Goal: Information Seeking & Learning: Compare options

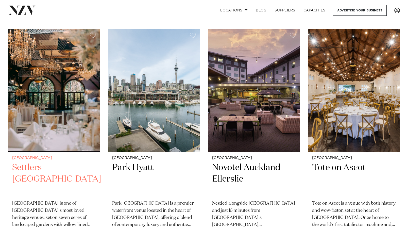
scroll to position [108, 0]
click at [58, 125] on img at bounding box center [54, 89] width 92 height 123
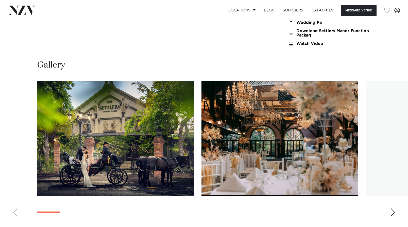
scroll to position [466, 0]
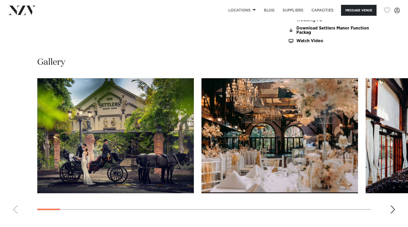
click at [393, 207] on div "Next slide" at bounding box center [392, 209] width 5 height 8
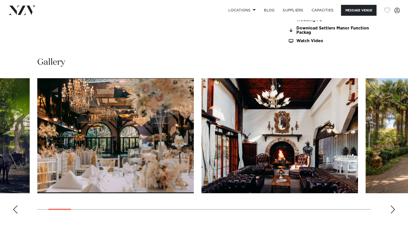
click at [393, 207] on div "Next slide" at bounding box center [392, 209] width 5 height 8
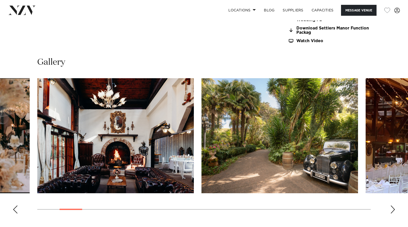
click at [393, 207] on div "Next slide" at bounding box center [392, 209] width 5 height 8
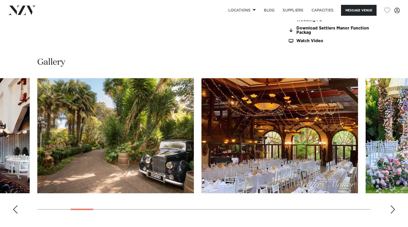
click at [393, 207] on div "Next slide" at bounding box center [392, 209] width 5 height 8
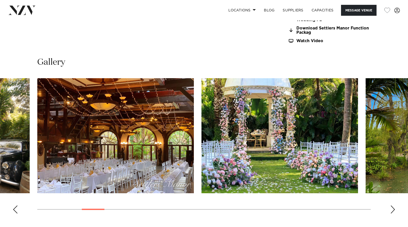
click at [393, 207] on div "Next slide" at bounding box center [392, 209] width 5 height 8
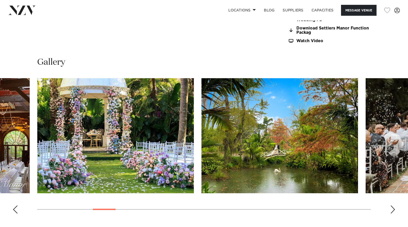
click at [393, 207] on div "Next slide" at bounding box center [392, 209] width 5 height 8
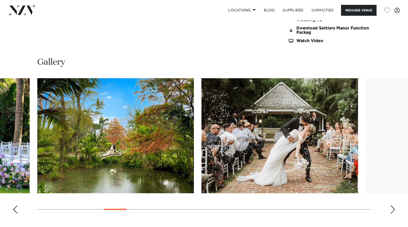
click at [393, 207] on div "Next slide" at bounding box center [392, 209] width 5 height 8
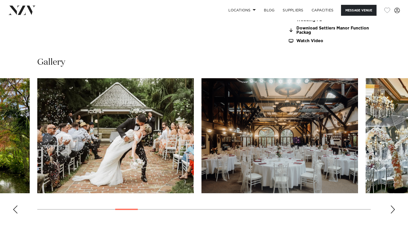
click at [393, 207] on div "Next slide" at bounding box center [392, 209] width 5 height 8
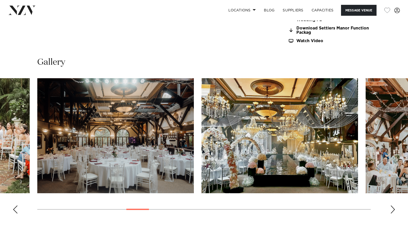
click at [393, 207] on div "Next slide" at bounding box center [392, 209] width 5 height 8
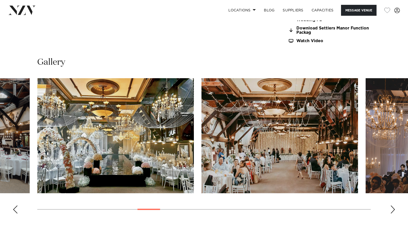
click at [393, 207] on div "Next slide" at bounding box center [392, 209] width 5 height 8
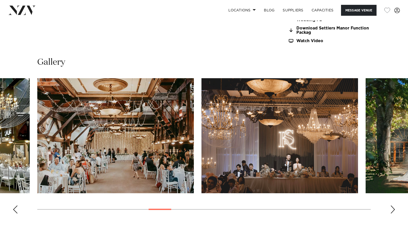
click at [393, 207] on div "Next slide" at bounding box center [392, 209] width 5 height 8
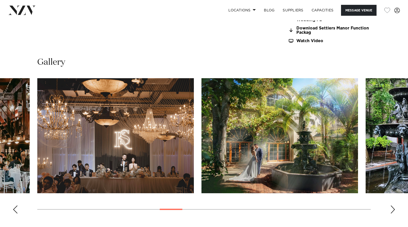
click at [393, 207] on div "Next slide" at bounding box center [392, 209] width 5 height 8
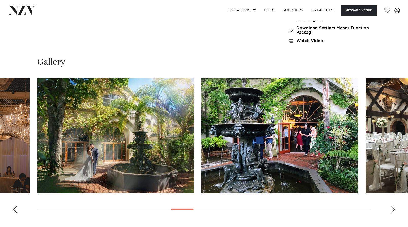
click at [393, 207] on div "Next slide" at bounding box center [392, 209] width 5 height 8
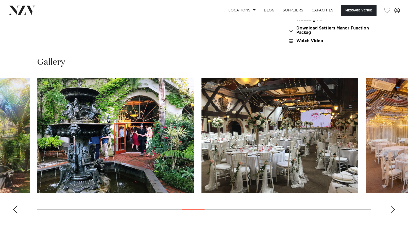
click at [393, 207] on div "Next slide" at bounding box center [392, 209] width 5 height 8
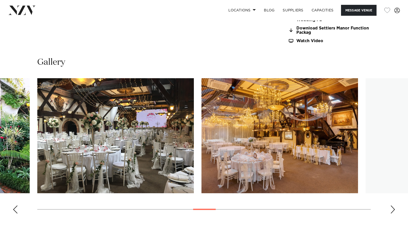
click at [393, 207] on div "Next slide" at bounding box center [392, 209] width 5 height 8
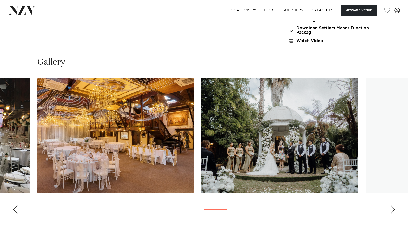
click at [393, 207] on div "Next slide" at bounding box center [392, 209] width 5 height 8
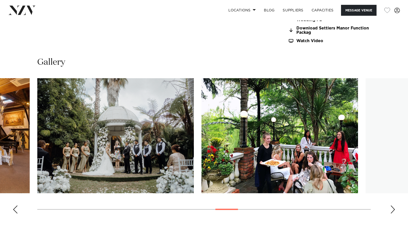
click at [393, 207] on div "Next slide" at bounding box center [392, 209] width 5 height 8
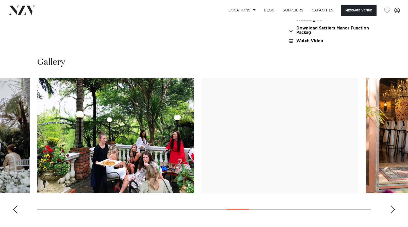
click at [393, 207] on div "Next slide" at bounding box center [392, 209] width 5 height 8
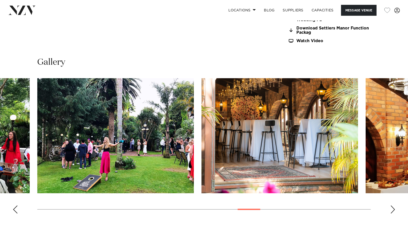
click at [393, 207] on div "Next slide" at bounding box center [392, 209] width 5 height 8
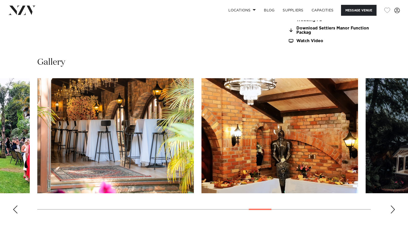
click at [393, 207] on div "Next slide" at bounding box center [392, 209] width 5 height 8
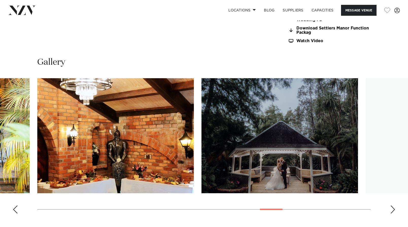
click at [393, 207] on div "Next slide" at bounding box center [392, 209] width 5 height 8
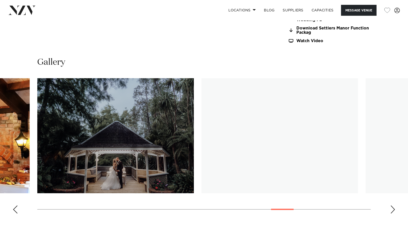
click at [393, 207] on div "Next slide" at bounding box center [392, 209] width 5 height 8
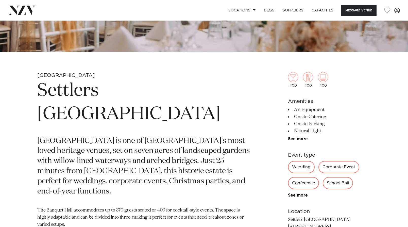
scroll to position [0, 0]
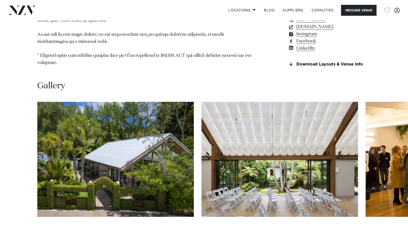
scroll to position [622, 0]
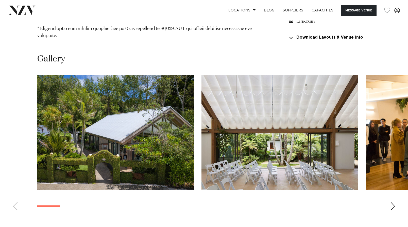
click at [394, 202] on div "Next slide" at bounding box center [392, 206] width 5 height 8
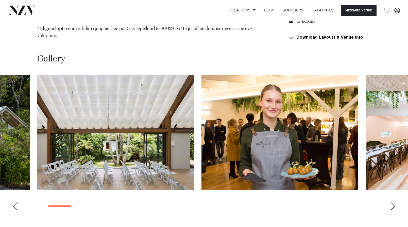
click at [394, 202] on div "Next slide" at bounding box center [392, 206] width 5 height 8
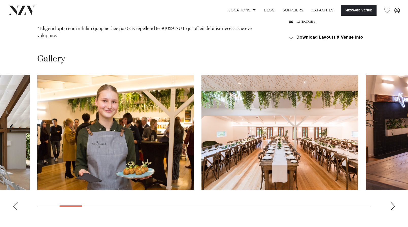
click at [394, 202] on div "Next slide" at bounding box center [392, 206] width 5 height 8
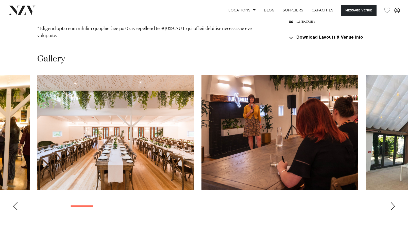
click at [394, 202] on div "Next slide" at bounding box center [392, 206] width 5 height 8
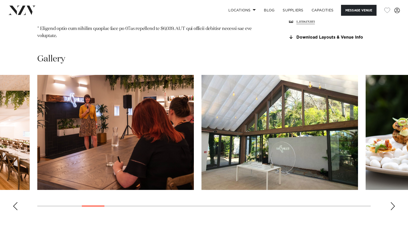
click at [394, 202] on div "Next slide" at bounding box center [392, 206] width 5 height 8
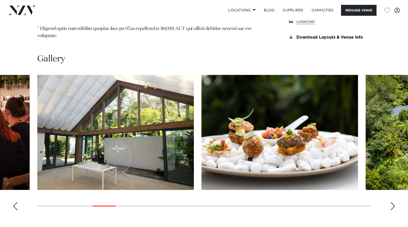
click at [394, 202] on div "Next slide" at bounding box center [392, 206] width 5 height 8
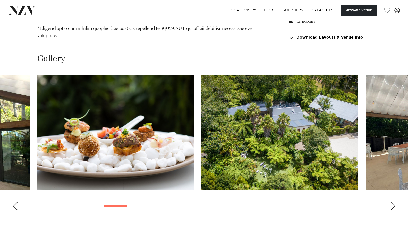
click at [394, 202] on div "Next slide" at bounding box center [392, 206] width 5 height 8
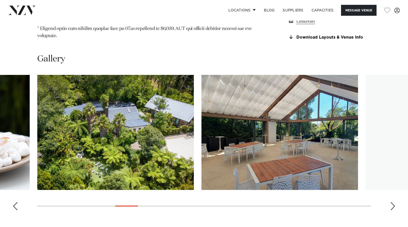
click at [394, 202] on div "Next slide" at bounding box center [392, 206] width 5 height 8
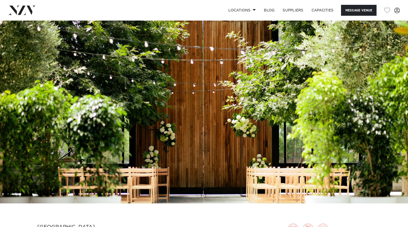
scroll to position [9, 0]
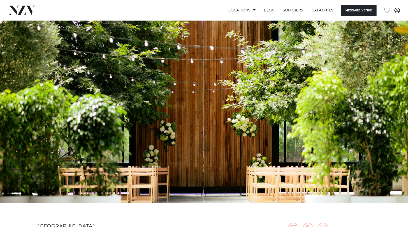
click at [354, 133] on img at bounding box center [204, 106] width 408 height 191
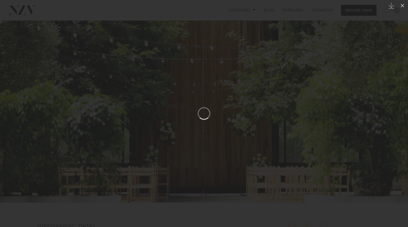
click at [374, 111] on div at bounding box center [204, 113] width 408 height 227
click at [376, 115] on div at bounding box center [204, 113] width 408 height 227
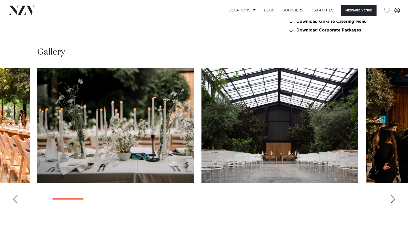
scroll to position [479, 0]
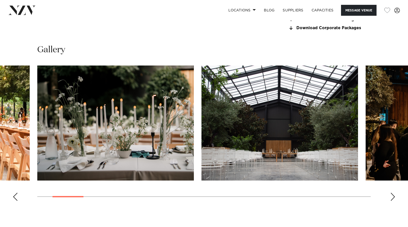
click at [393, 198] on div "Next slide" at bounding box center [392, 197] width 5 height 8
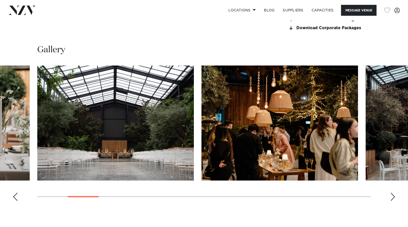
click at [393, 198] on div "Next slide" at bounding box center [392, 197] width 5 height 8
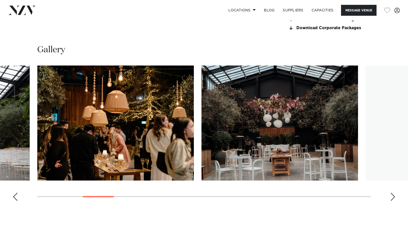
click at [393, 198] on div "Next slide" at bounding box center [392, 197] width 5 height 8
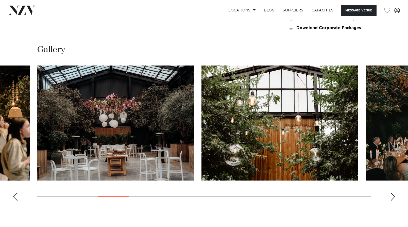
click at [393, 198] on div "Next slide" at bounding box center [392, 197] width 5 height 8
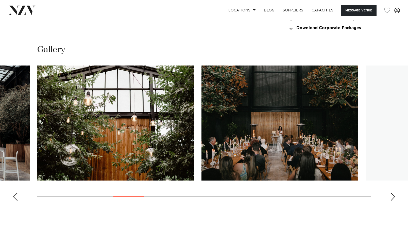
click at [393, 198] on div "Next slide" at bounding box center [392, 197] width 5 height 8
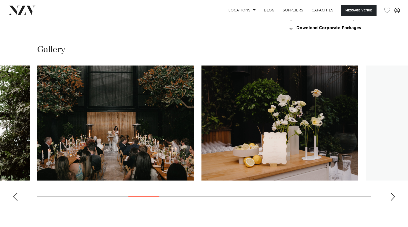
click at [393, 198] on div "Next slide" at bounding box center [392, 197] width 5 height 8
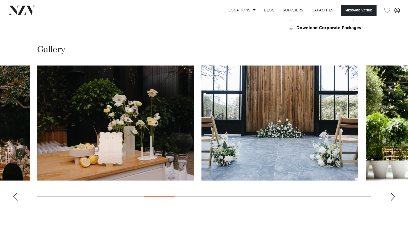
click at [393, 198] on div "Next slide" at bounding box center [392, 197] width 5 height 8
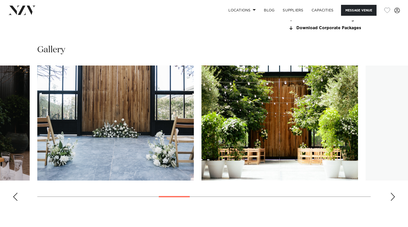
click at [393, 198] on div "Next slide" at bounding box center [392, 197] width 5 height 8
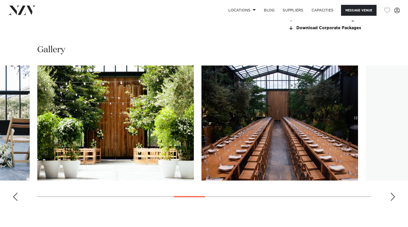
click at [393, 198] on div "Next slide" at bounding box center [392, 197] width 5 height 8
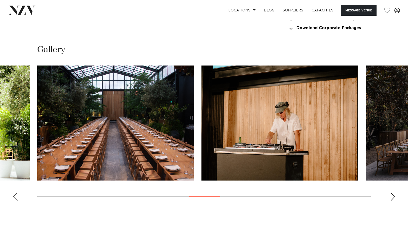
click at [393, 198] on div "Next slide" at bounding box center [392, 197] width 5 height 8
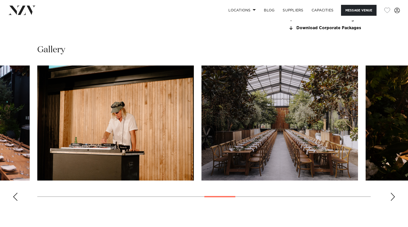
click at [393, 198] on div "Next slide" at bounding box center [392, 197] width 5 height 8
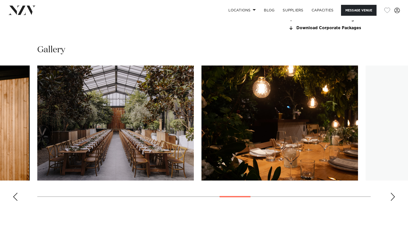
click at [393, 198] on div "Next slide" at bounding box center [392, 197] width 5 height 8
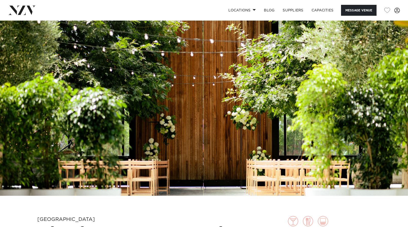
scroll to position [13, 0]
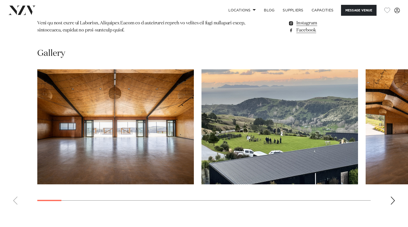
scroll to position [453, 0]
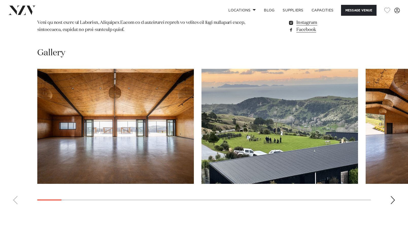
click at [392, 196] on div "Next slide" at bounding box center [392, 200] width 5 height 8
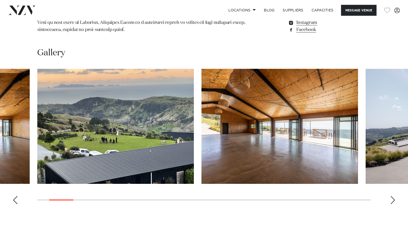
click at [392, 196] on div "Next slide" at bounding box center [392, 200] width 5 height 8
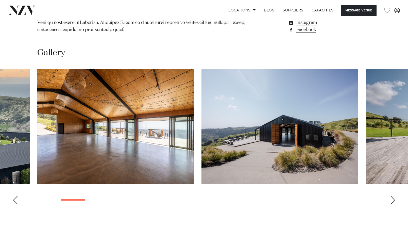
click at [392, 196] on div "Next slide" at bounding box center [392, 200] width 5 height 8
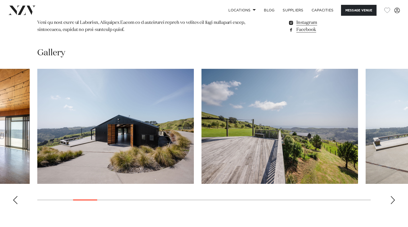
click at [392, 196] on div "Next slide" at bounding box center [392, 200] width 5 height 8
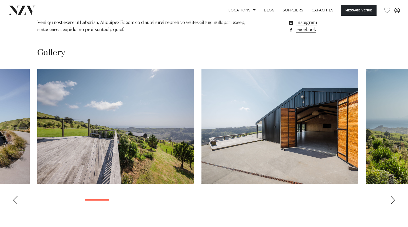
click at [392, 196] on div "Next slide" at bounding box center [392, 200] width 5 height 8
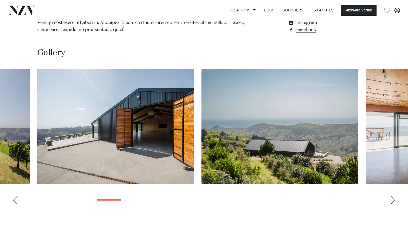
click at [392, 196] on div "Next slide" at bounding box center [392, 200] width 5 height 8
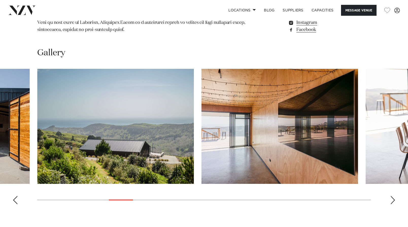
click at [392, 196] on div "Next slide" at bounding box center [392, 200] width 5 height 8
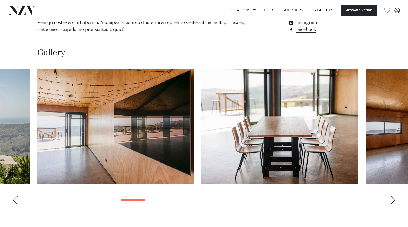
click at [392, 196] on div "Next slide" at bounding box center [392, 200] width 5 height 8
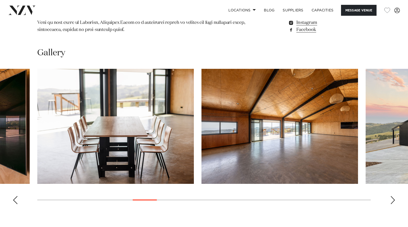
click at [392, 196] on div "Next slide" at bounding box center [392, 200] width 5 height 8
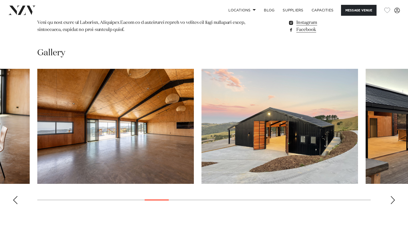
click at [392, 196] on div "Next slide" at bounding box center [392, 200] width 5 height 8
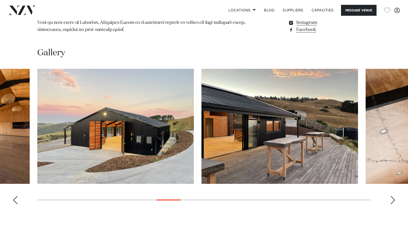
click at [392, 196] on div "Next slide" at bounding box center [392, 200] width 5 height 8
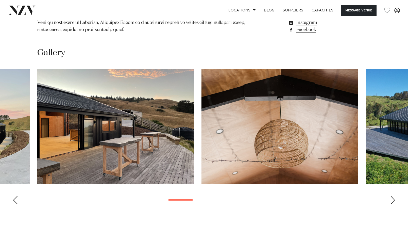
click at [392, 196] on div "Next slide" at bounding box center [392, 200] width 5 height 8
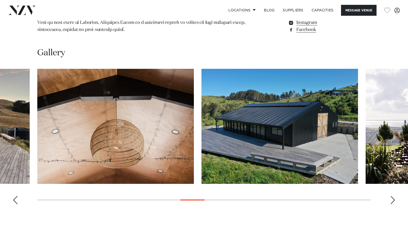
click at [13, 196] on div "Previous slide" at bounding box center [15, 200] width 5 height 8
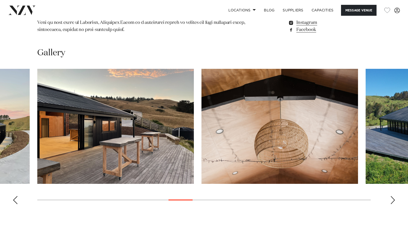
click at [397, 187] on swiper-container at bounding box center [204, 138] width 408 height 139
click at [394, 196] on div "Next slide" at bounding box center [392, 200] width 5 height 8
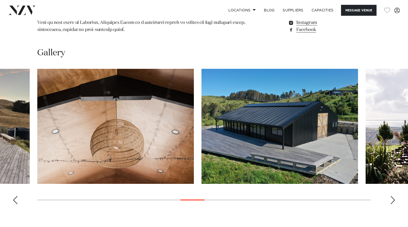
click at [394, 196] on div "Next slide" at bounding box center [392, 200] width 5 height 8
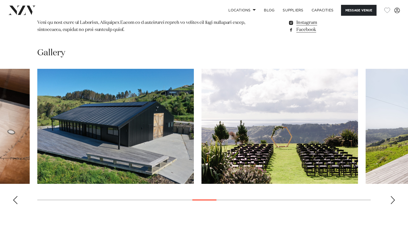
click at [394, 196] on div "Next slide" at bounding box center [392, 200] width 5 height 8
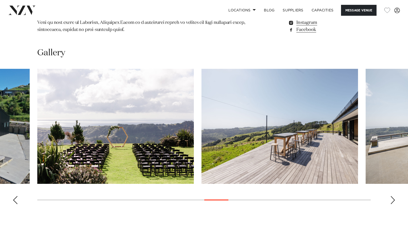
click at [393, 196] on div "Next slide" at bounding box center [392, 200] width 5 height 8
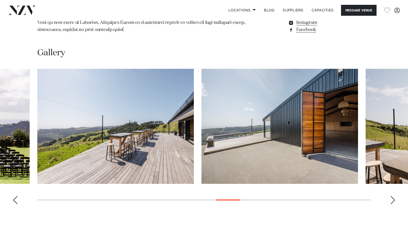
click at [393, 196] on div "Next slide" at bounding box center [392, 200] width 5 height 8
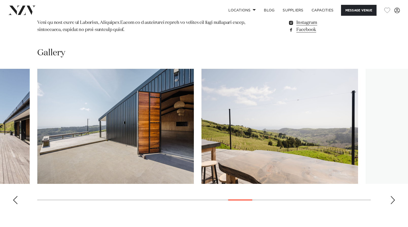
click at [393, 196] on div "Next slide" at bounding box center [392, 200] width 5 height 8
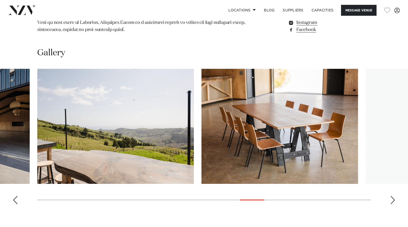
click at [393, 196] on div "Next slide" at bounding box center [392, 200] width 5 height 8
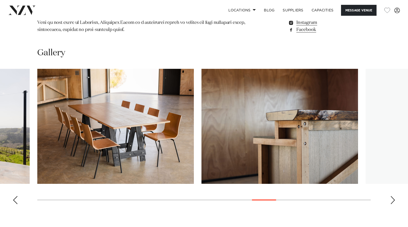
click at [393, 196] on div "Next slide" at bounding box center [392, 200] width 5 height 8
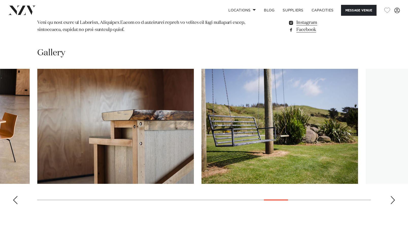
click at [393, 196] on div "Next slide" at bounding box center [392, 200] width 5 height 8
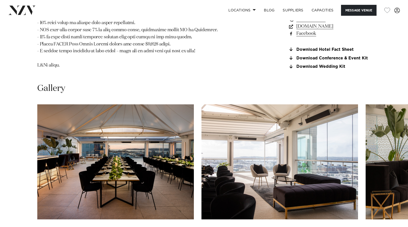
scroll to position [599, 0]
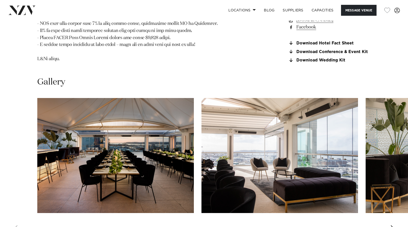
click at [395, 225] on div "Next slide" at bounding box center [392, 229] width 5 height 8
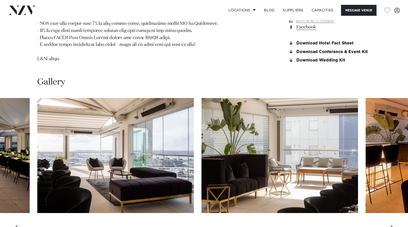
click at [395, 225] on div "Next slide" at bounding box center [392, 229] width 5 height 8
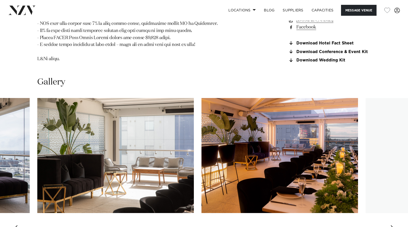
click at [395, 225] on div "Next slide" at bounding box center [392, 229] width 5 height 8
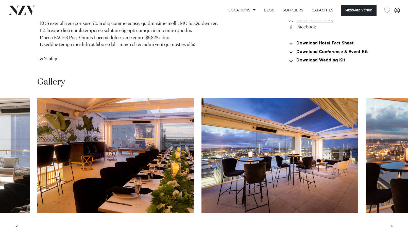
click at [395, 225] on div "Next slide" at bounding box center [392, 229] width 5 height 8
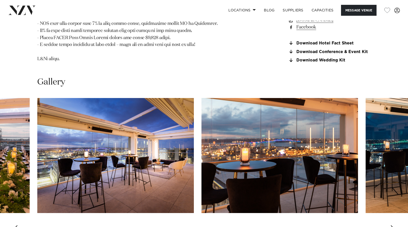
click at [395, 225] on div "Next slide" at bounding box center [392, 229] width 5 height 8
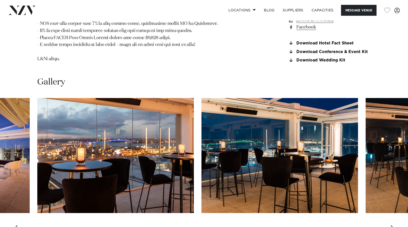
click at [395, 225] on div "Next slide" at bounding box center [392, 229] width 5 height 8
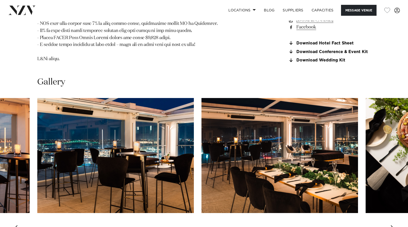
click at [395, 225] on div "Next slide" at bounding box center [392, 229] width 5 height 8
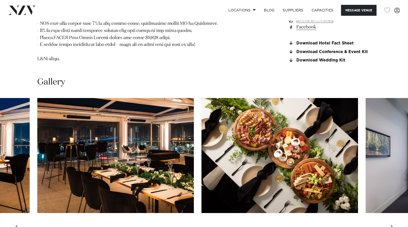
click at [395, 225] on div "Next slide" at bounding box center [392, 229] width 5 height 8
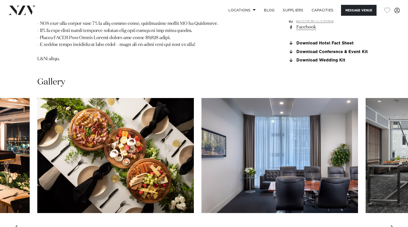
click at [395, 225] on div "Next slide" at bounding box center [392, 229] width 5 height 8
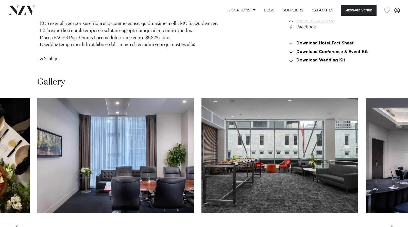
click at [395, 225] on div "Next slide" at bounding box center [392, 229] width 5 height 8
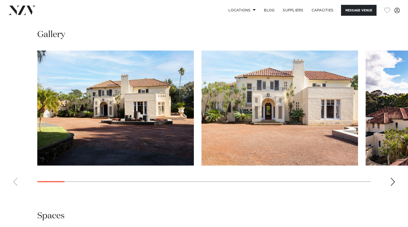
scroll to position [478, 0]
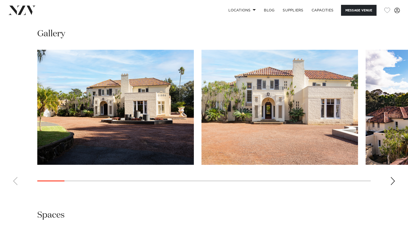
click at [395, 180] on div "Next slide" at bounding box center [392, 181] width 5 height 8
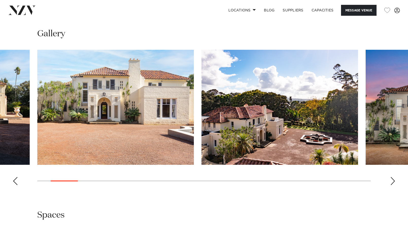
click at [395, 180] on div "Next slide" at bounding box center [392, 181] width 5 height 8
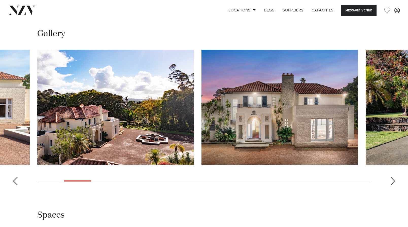
click at [395, 180] on div "Next slide" at bounding box center [392, 181] width 5 height 8
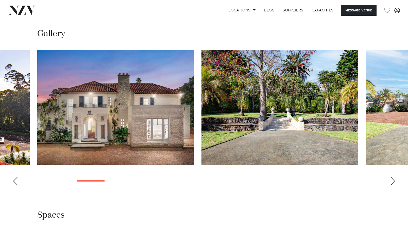
click at [395, 180] on div "Next slide" at bounding box center [392, 181] width 5 height 8
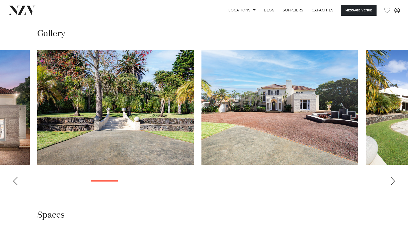
click at [395, 180] on div "Next slide" at bounding box center [392, 181] width 5 height 8
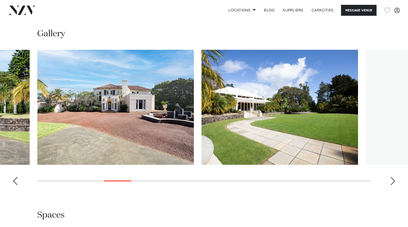
click at [395, 180] on div "Next slide" at bounding box center [392, 181] width 5 height 8
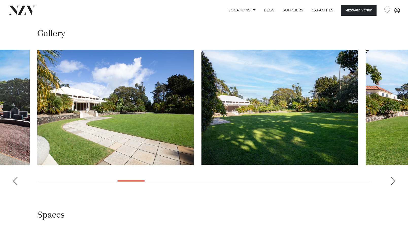
click at [395, 180] on div "Next slide" at bounding box center [392, 181] width 5 height 8
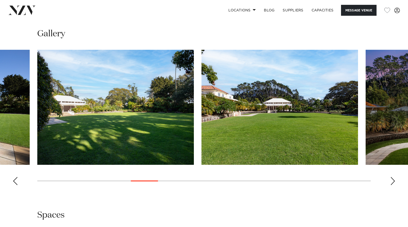
click at [395, 180] on div "Next slide" at bounding box center [392, 181] width 5 height 8
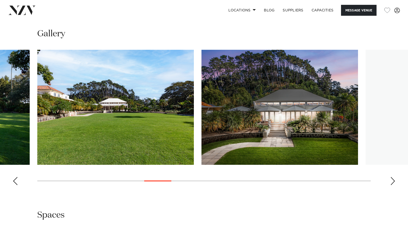
click at [395, 180] on div "Next slide" at bounding box center [392, 181] width 5 height 8
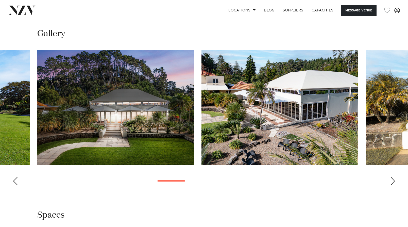
click at [395, 180] on div "Next slide" at bounding box center [392, 181] width 5 height 8
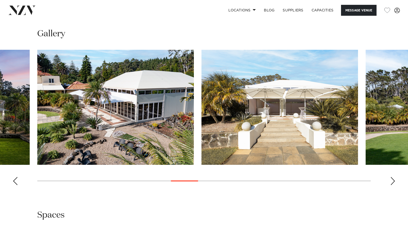
click at [395, 180] on div "Next slide" at bounding box center [392, 181] width 5 height 8
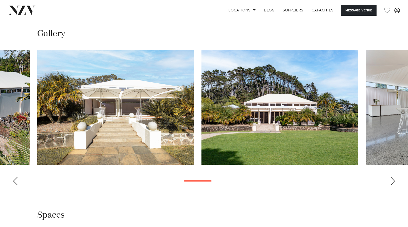
click at [395, 180] on div "Next slide" at bounding box center [392, 181] width 5 height 8
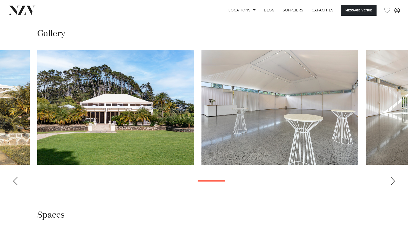
click at [395, 180] on div "Next slide" at bounding box center [392, 181] width 5 height 8
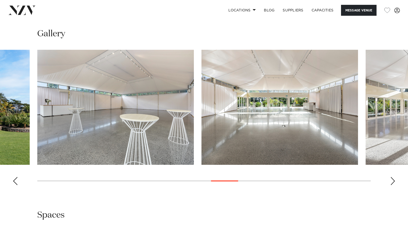
click at [395, 180] on div "Next slide" at bounding box center [392, 181] width 5 height 8
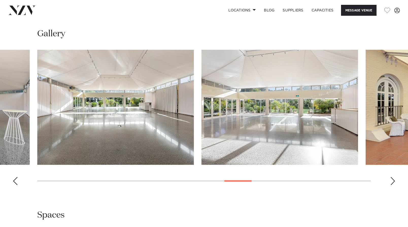
click at [395, 180] on div "Next slide" at bounding box center [392, 181] width 5 height 8
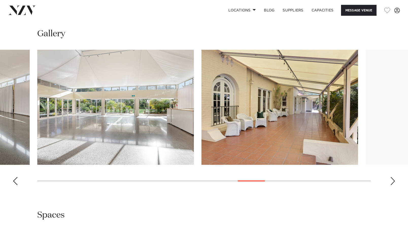
click at [395, 180] on div "Next slide" at bounding box center [392, 181] width 5 height 8
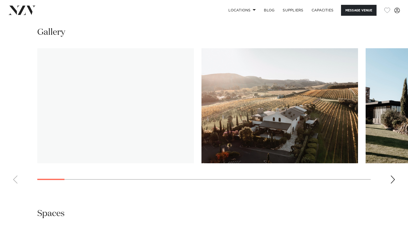
scroll to position [501, 0]
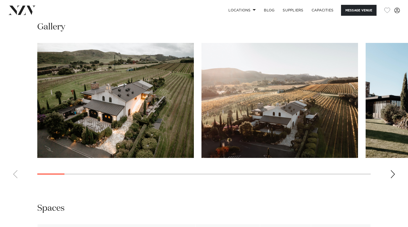
click at [392, 174] on div "Next slide" at bounding box center [392, 174] width 5 height 8
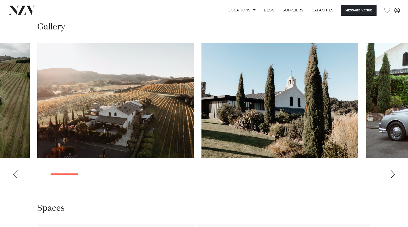
click at [392, 174] on div "Next slide" at bounding box center [392, 174] width 5 height 8
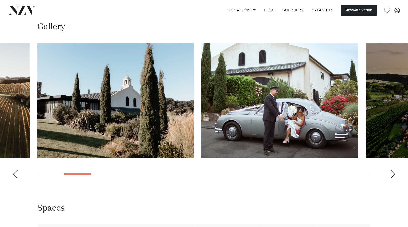
click at [392, 174] on div "Next slide" at bounding box center [392, 174] width 5 height 8
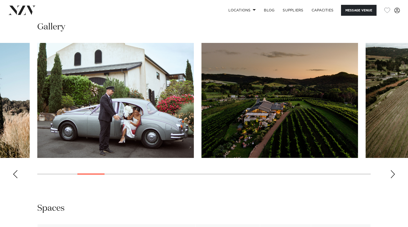
click at [392, 174] on div "Next slide" at bounding box center [392, 174] width 5 height 8
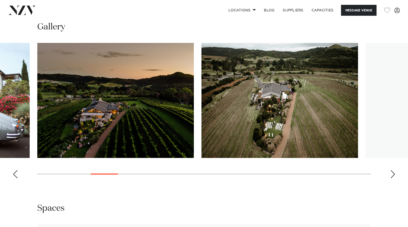
click at [392, 174] on div "Next slide" at bounding box center [392, 174] width 5 height 8
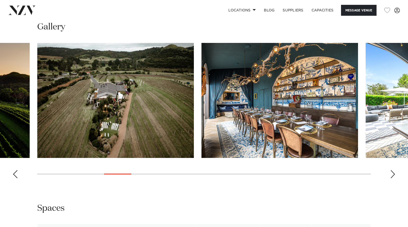
click at [392, 174] on div "Next slide" at bounding box center [392, 174] width 5 height 8
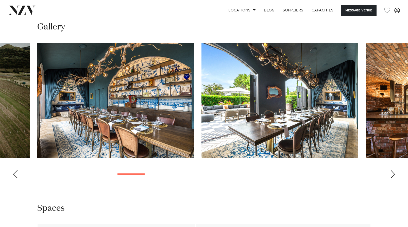
click at [392, 174] on div "Next slide" at bounding box center [392, 174] width 5 height 8
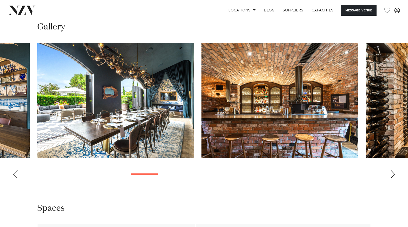
click at [392, 174] on div "Next slide" at bounding box center [392, 174] width 5 height 8
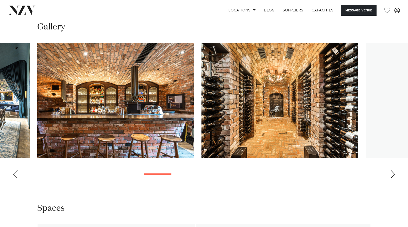
click at [392, 174] on div "Next slide" at bounding box center [392, 174] width 5 height 8
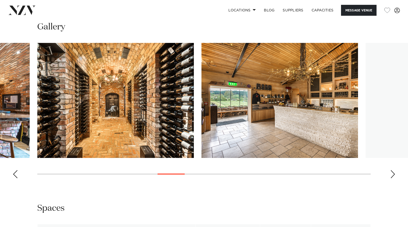
click at [392, 174] on div "Next slide" at bounding box center [392, 174] width 5 height 8
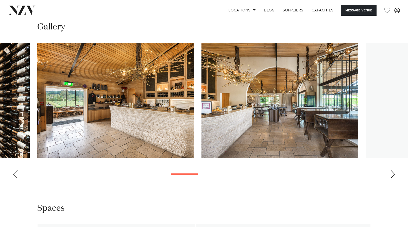
click at [392, 174] on div "Next slide" at bounding box center [392, 174] width 5 height 8
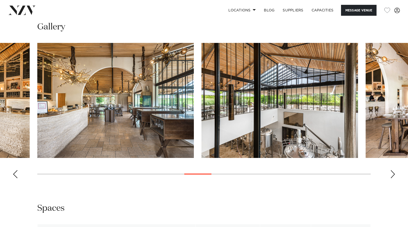
click at [392, 174] on div "Next slide" at bounding box center [392, 174] width 5 height 8
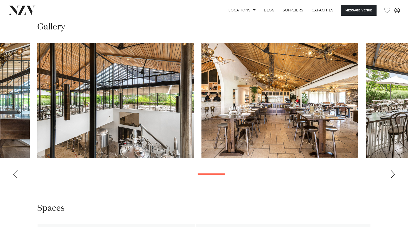
click at [392, 174] on div "Next slide" at bounding box center [392, 174] width 5 height 8
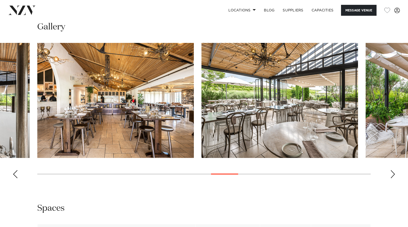
click at [392, 174] on div "Next slide" at bounding box center [392, 174] width 5 height 8
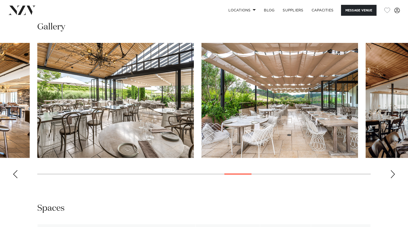
click at [392, 174] on div "Next slide" at bounding box center [392, 174] width 5 height 8
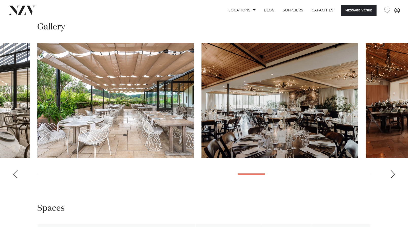
click at [392, 174] on div "Next slide" at bounding box center [392, 174] width 5 height 8
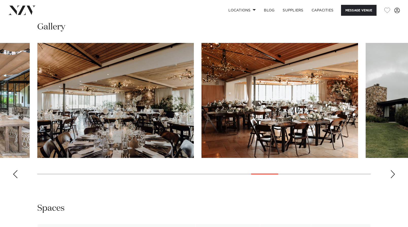
click at [392, 174] on div "Next slide" at bounding box center [392, 174] width 5 height 8
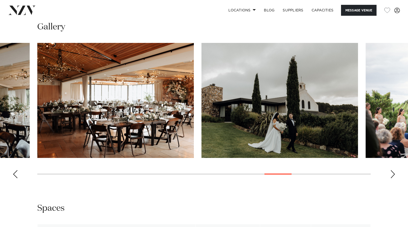
click at [392, 174] on div "Next slide" at bounding box center [392, 174] width 5 height 8
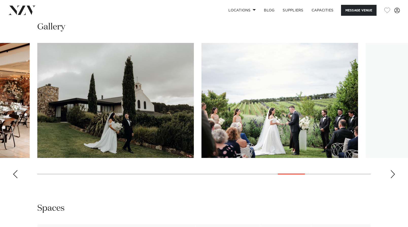
click at [392, 174] on div "Next slide" at bounding box center [392, 174] width 5 height 8
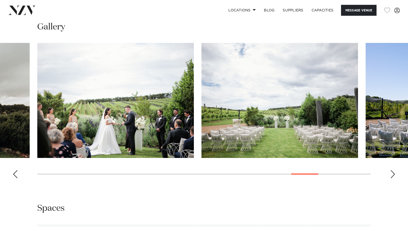
click at [392, 174] on div "Next slide" at bounding box center [392, 174] width 5 height 8
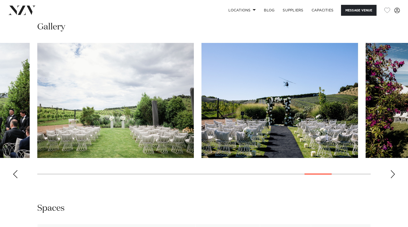
click at [392, 174] on div "Next slide" at bounding box center [392, 174] width 5 height 8
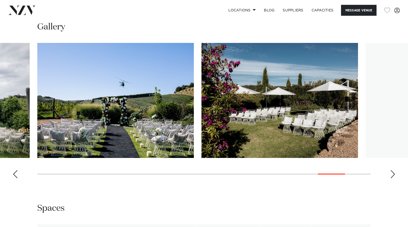
click at [392, 174] on div "Next slide" at bounding box center [392, 174] width 5 height 8
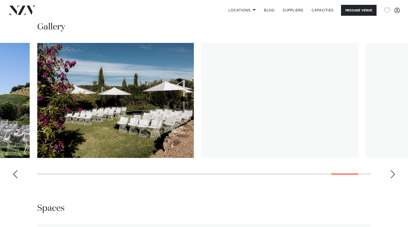
click at [392, 174] on div "Next slide" at bounding box center [392, 174] width 5 height 8
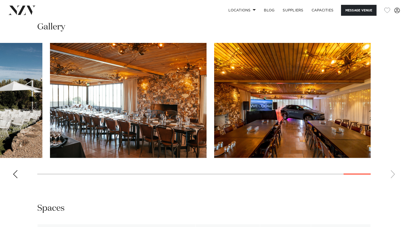
click at [392, 174] on swiper-container at bounding box center [204, 112] width 408 height 139
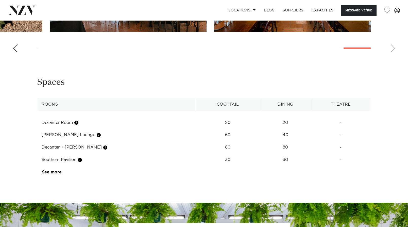
scroll to position [659, 0]
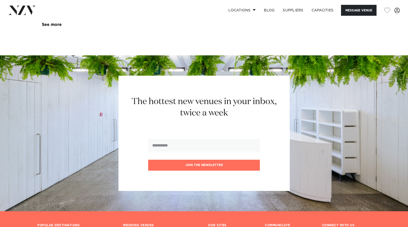
scroll to position [775, 0]
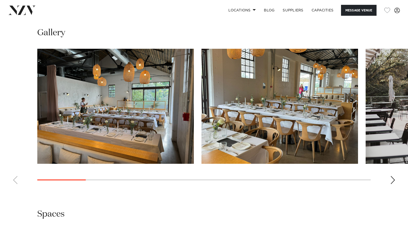
scroll to position [456, 0]
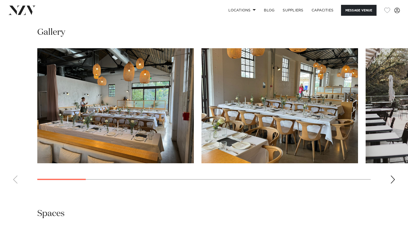
click at [394, 182] on div "Next slide" at bounding box center [392, 179] width 5 height 8
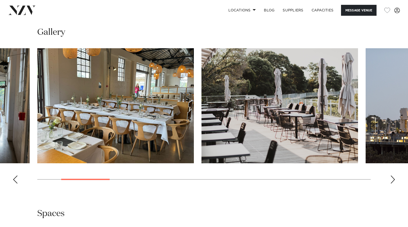
click at [394, 182] on div "Next slide" at bounding box center [392, 179] width 5 height 8
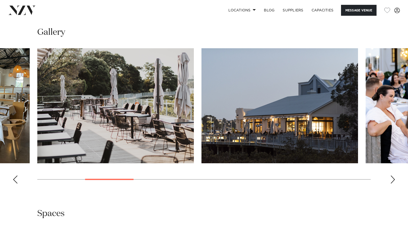
click at [394, 182] on div "Next slide" at bounding box center [392, 179] width 5 height 8
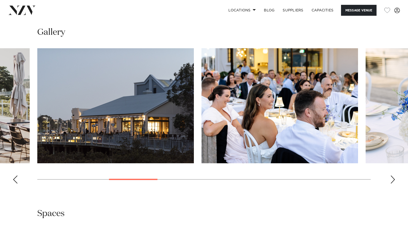
click at [394, 182] on div "Next slide" at bounding box center [392, 179] width 5 height 8
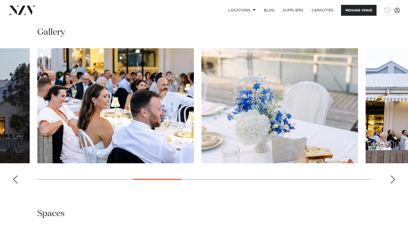
click at [394, 182] on div "Next slide" at bounding box center [392, 179] width 5 height 8
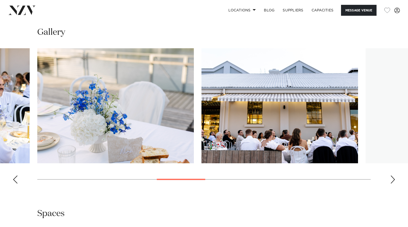
click at [394, 182] on div "Next slide" at bounding box center [392, 179] width 5 height 8
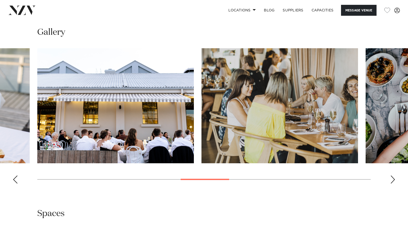
click at [394, 182] on div "Next slide" at bounding box center [392, 179] width 5 height 8
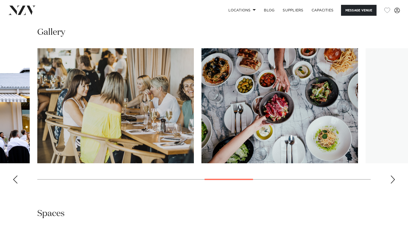
click at [394, 182] on div "Next slide" at bounding box center [392, 179] width 5 height 8
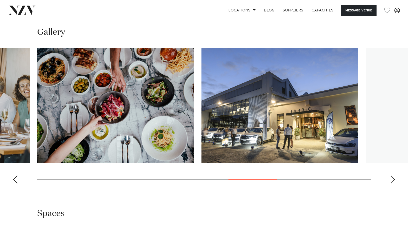
click at [394, 182] on div "Next slide" at bounding box center [392, 179] width 5 height 8
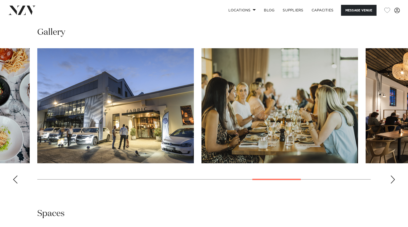
click at [394, 182] on div "Next slide" at bounding box center [392, 179] width 5 height 8
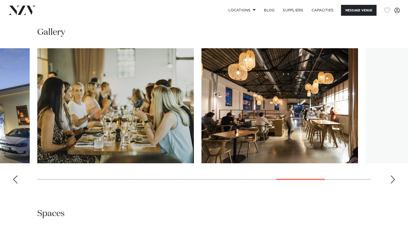
click at [394, 182] on div "Next slide" at bounding box center [392, 179] width 5 height 8
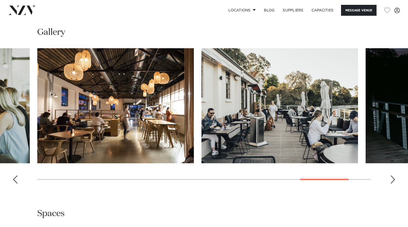
click at [394, 182] on div "Next slide" at bounding box center [392, 179] width 5 height 8
